Goal: Task Accomplishment & Management: Use online tool/utility

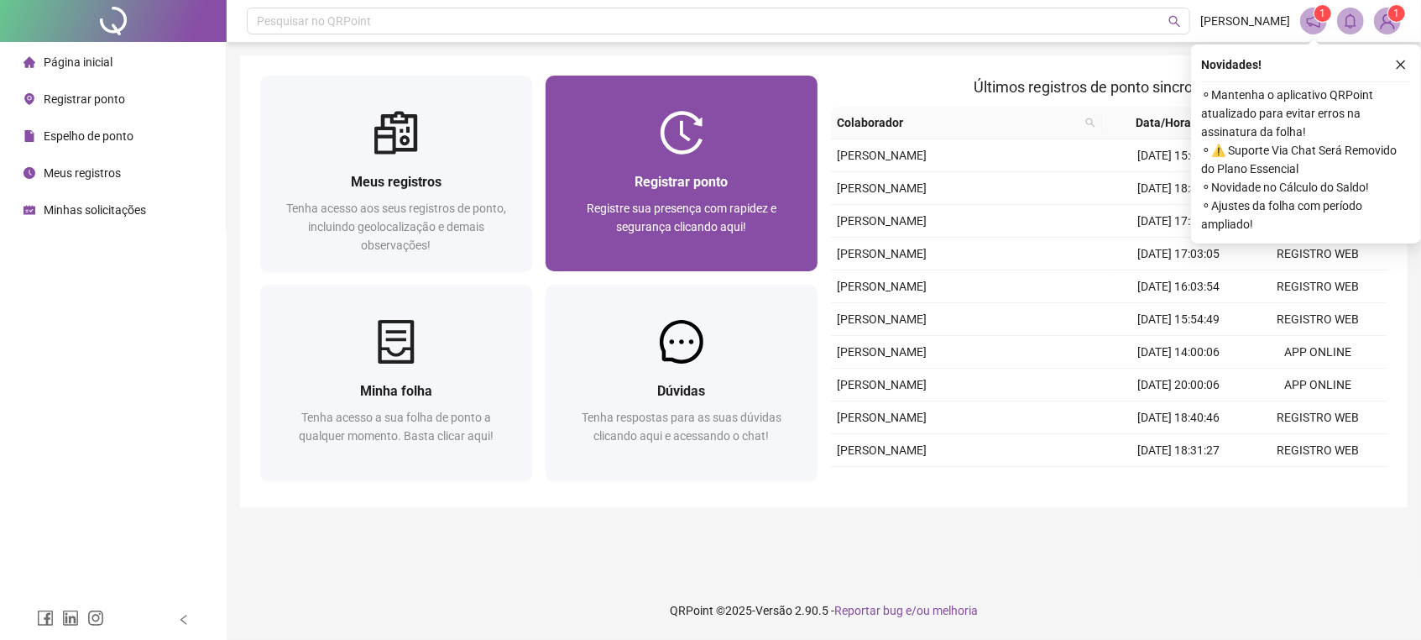
click at [739, 158] on div "Registrar ponto Registre sua presença com rapidez e segurança clicando aqui!" at bounding box center [682, 212] width 272 height 117
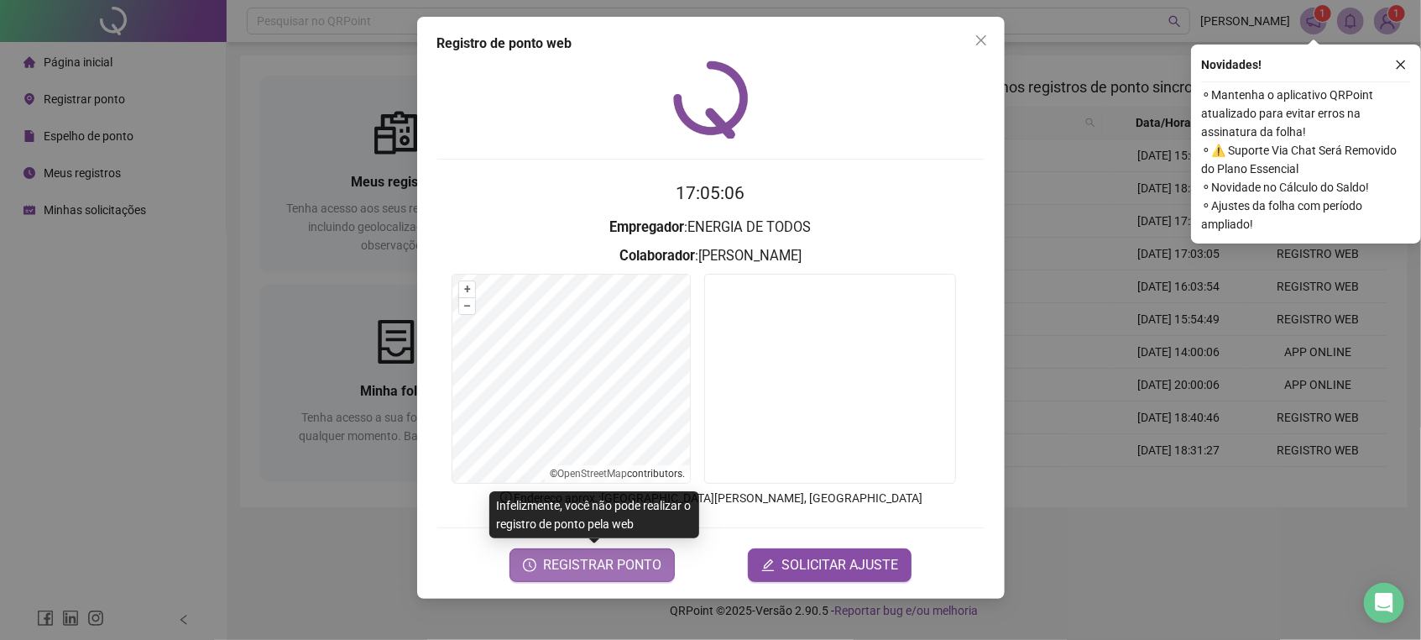
click at [536, 569] on icon "clock-circle" at bounding box center [529, 564] width 13 height 13
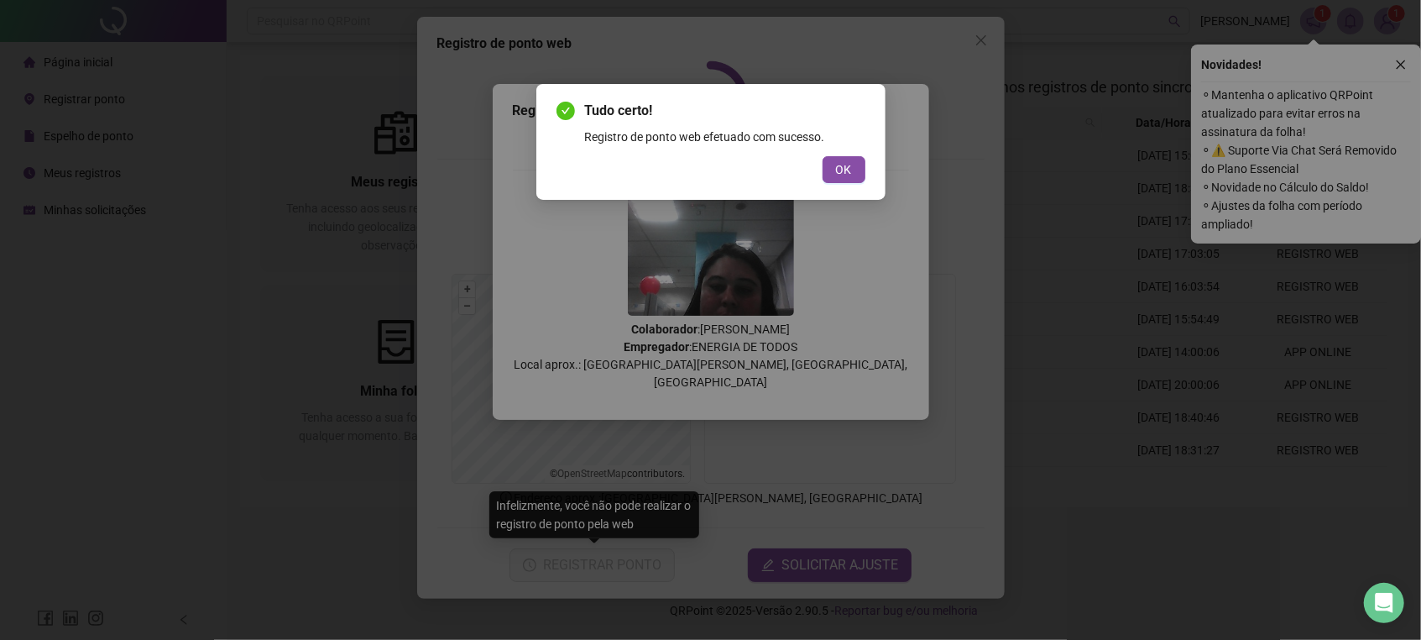
drag, startPoint x: 829, startPoint y: 168, endPoint x: 929, endPoint y: 94, distance: 124.3
click at [838, 165] on button "OK" at bounding box center [844, 169] width 43 height 27
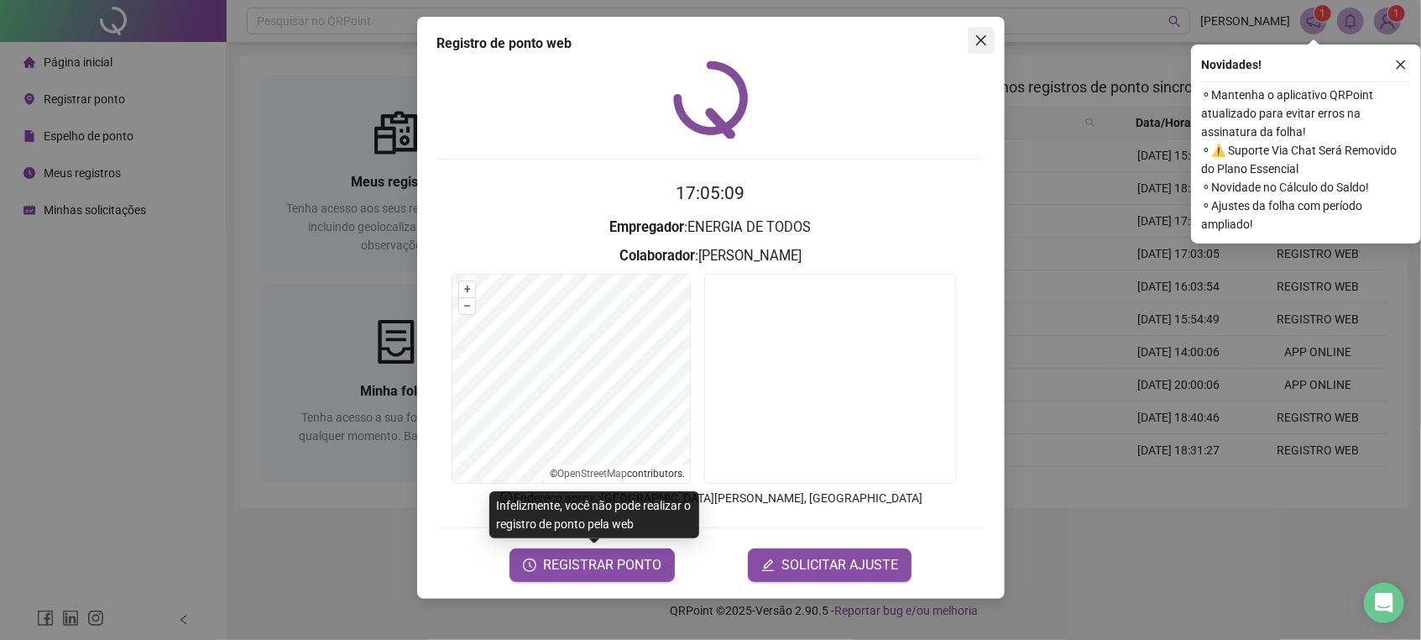
drag, startPoint x: 980, startPoint y: 40, endPoint x: 1019, endPoint y: 60, distance: 44.3
click at [982, 39] on icon "close" at bounding box center [981, 40] width 13 height 13
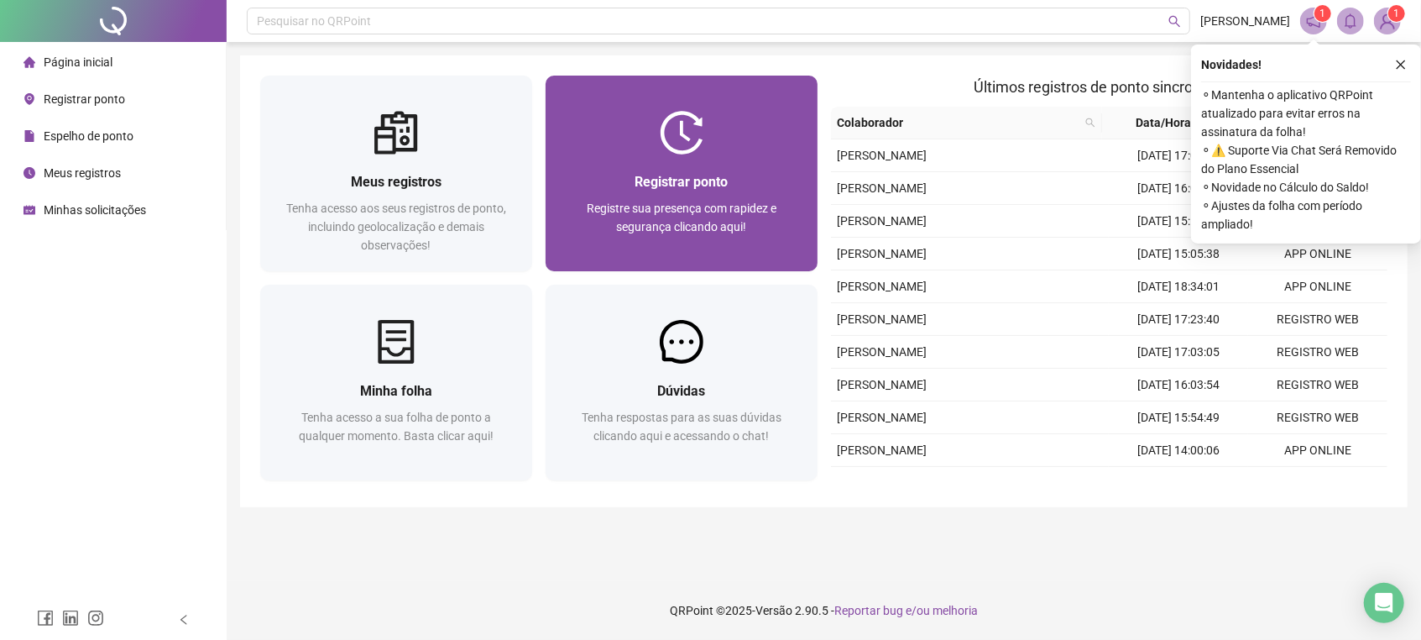
click at [685, 165] on div "Registrar ponto Registre sua presença com rapidez e segurança clicando aqui!" at bounding box center [682, 212] width 272 height 117
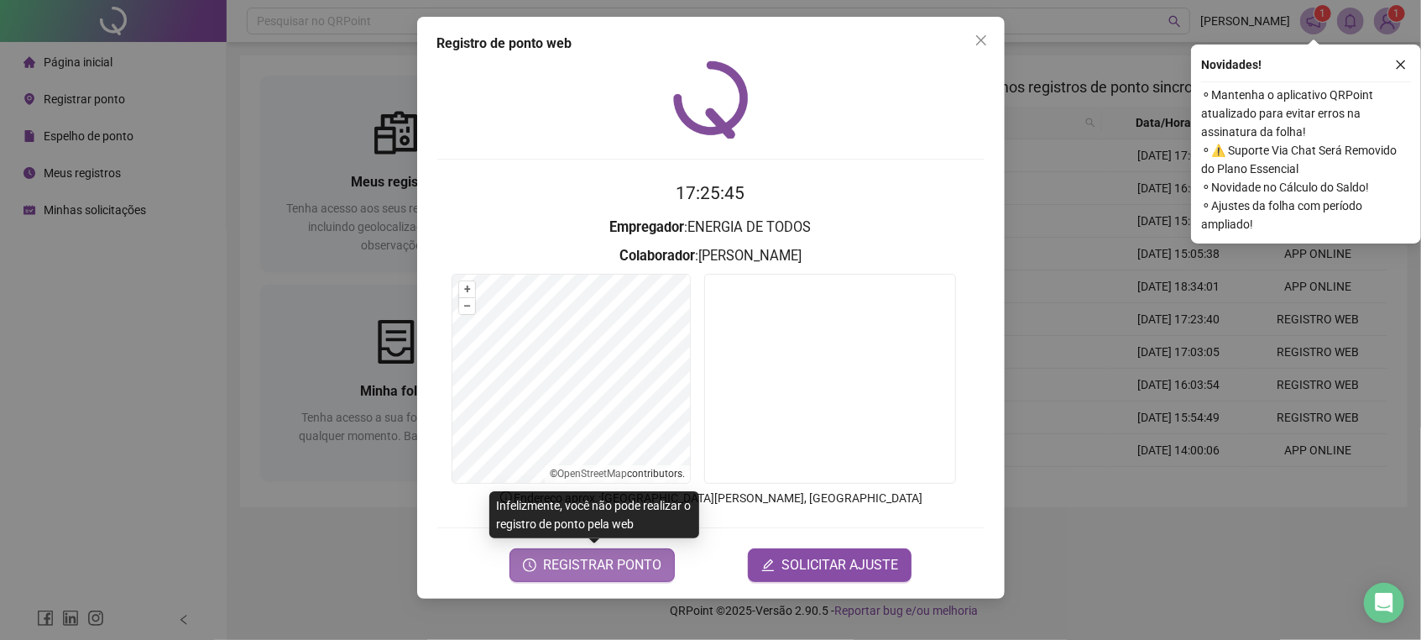
click at [527, 568] on icon "clock-circle" at bounding box center [529, 564] width 13 height 13
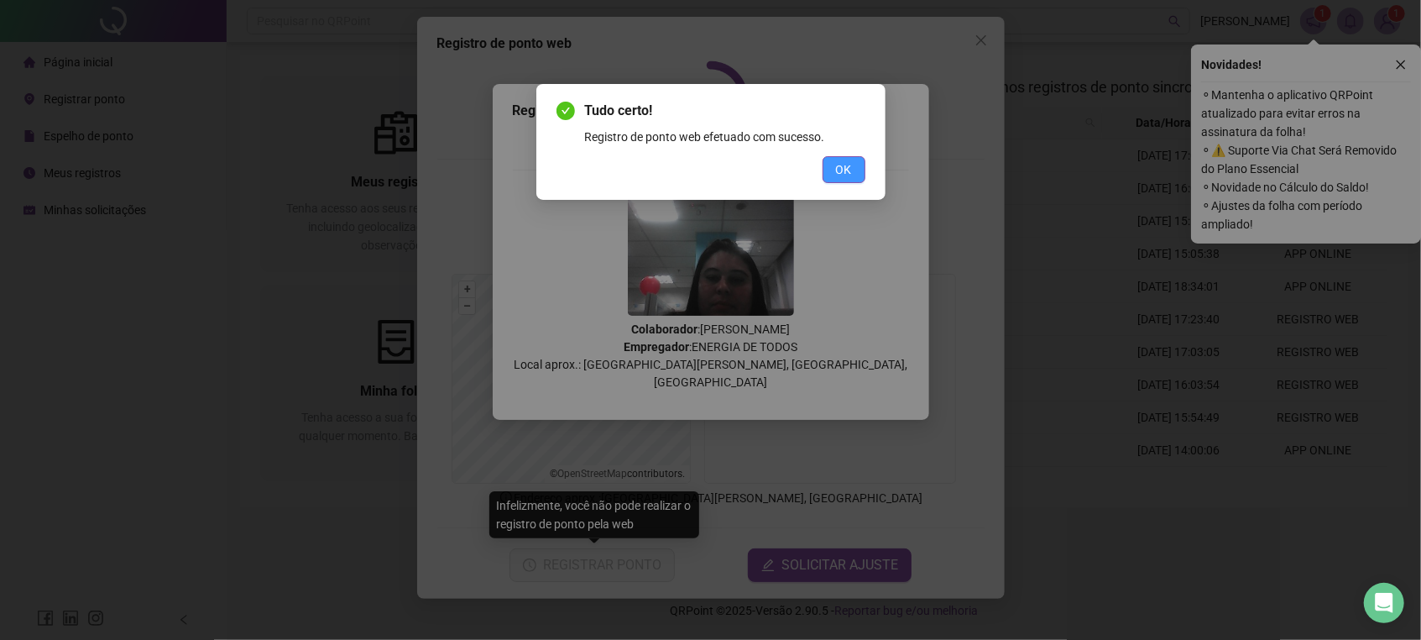
drag, startPoint x: 843, startPoint y: 169, endPoint x: 940, endPoint y: 107, distance: 115.1
click at [848, 169] on span "OK" at bounding box center [844, 169] width 16 height 18
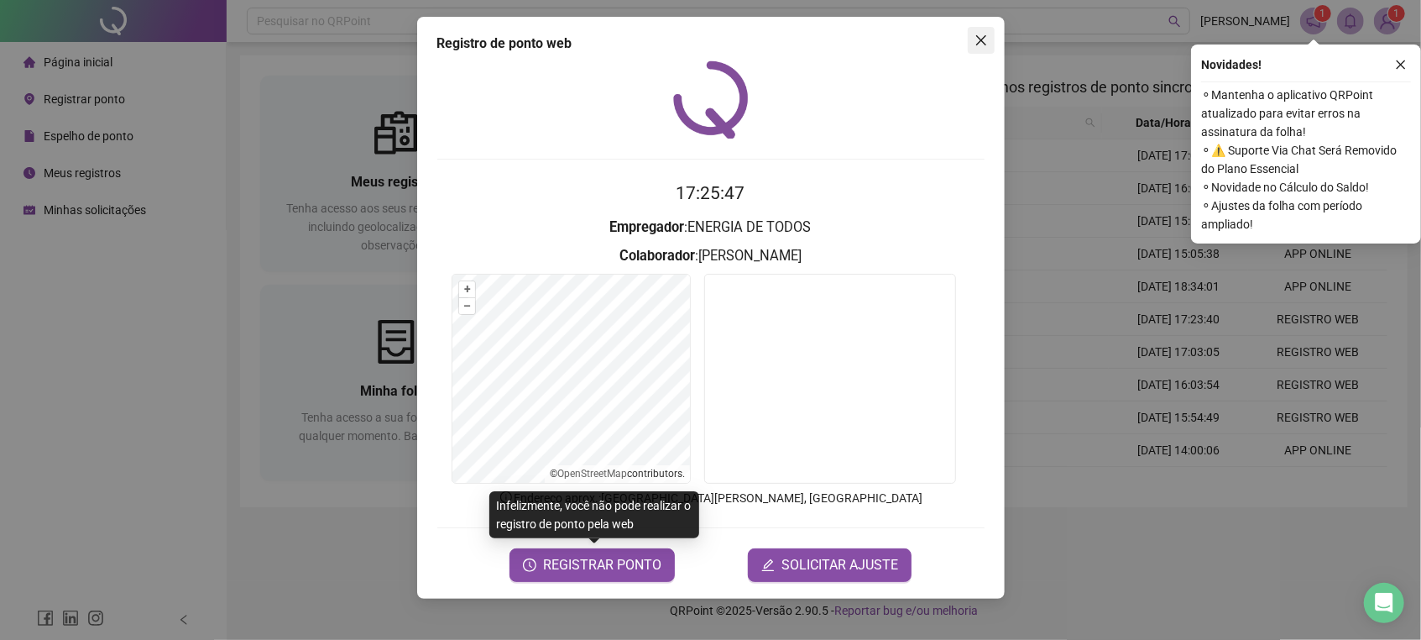
click at [980, 40] on icon "close" at bounding box center [981, 40] width 10 height 10
